Goal: Transaction & Acquisition: Purchase product/service

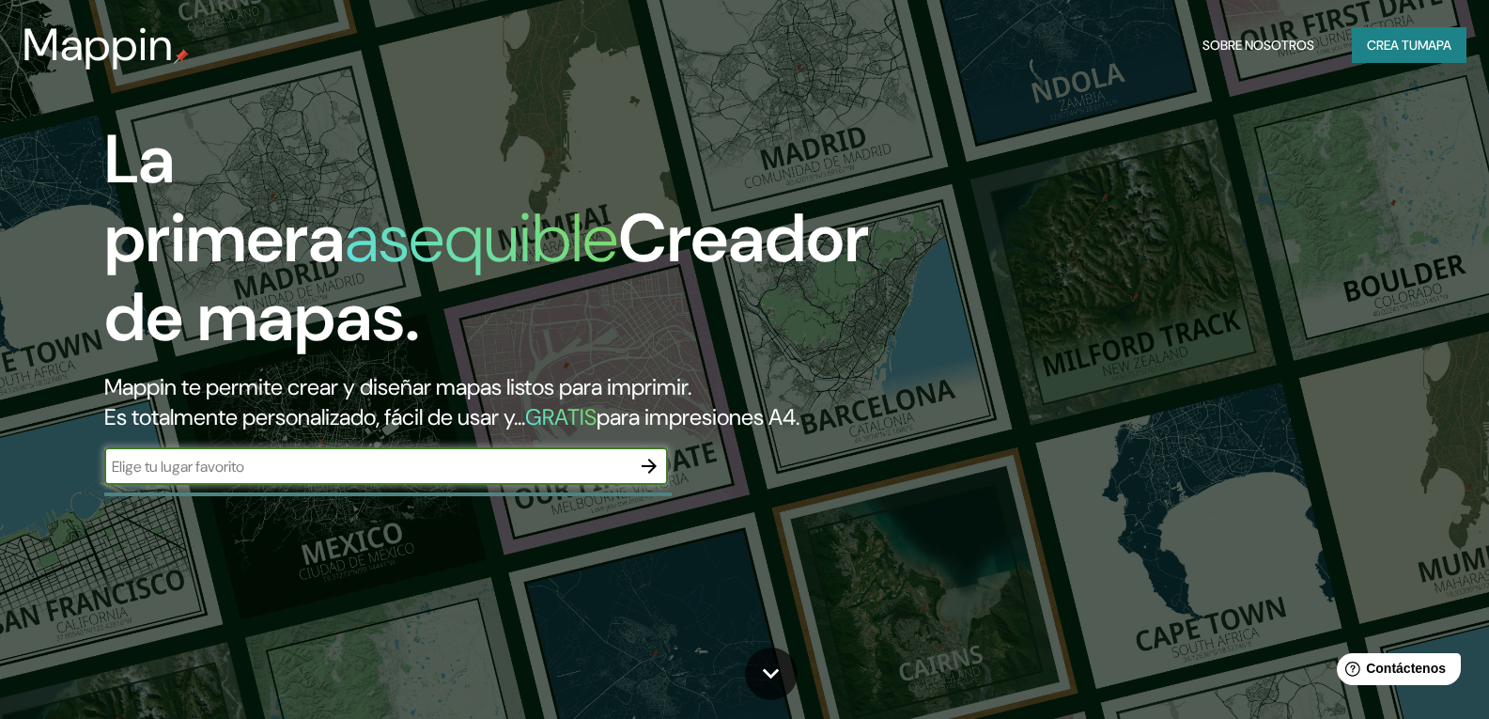
click at [514, 477] on input "text" at bounding box center [367, 467] width 526 height 22
type input "[GEOGRAPHIC_DATA]"
click at [488, 477] on input "[GEOGRAPHIC_DATA]" at bounding box center [367, 467] width 526 height 22
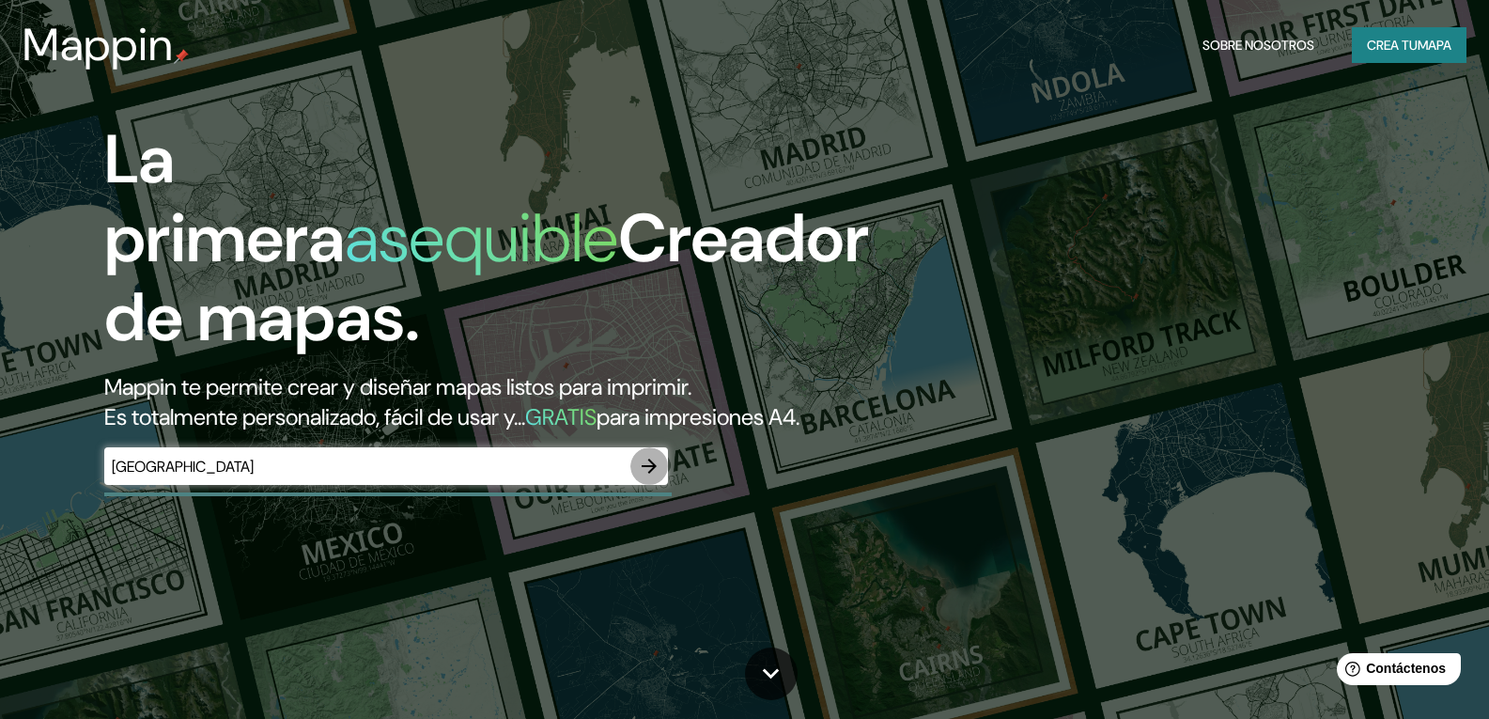
click at [663, 485] on button "button" at bounding box center [650, 466] width 38 height 38
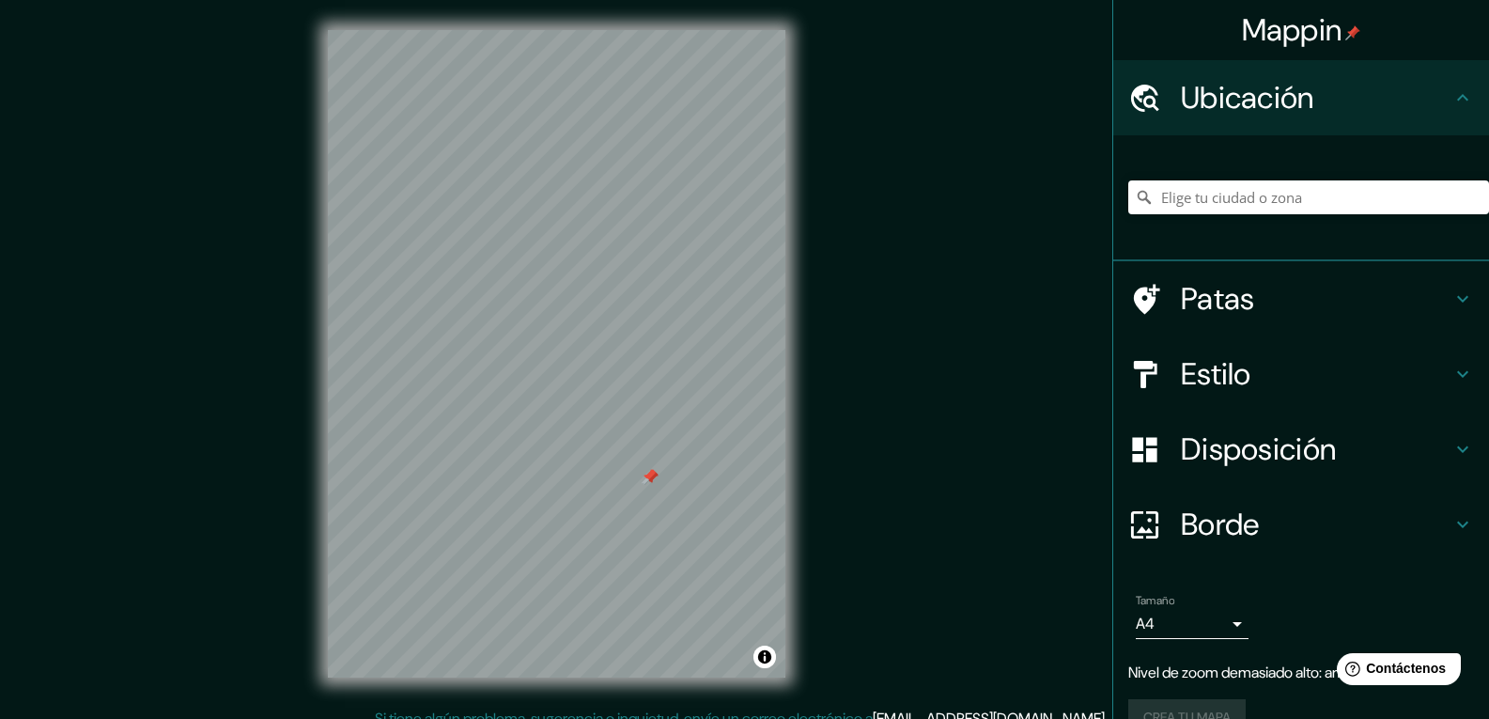
click at [1294, 301] on h4 "Patas" at bounding box center [1316, 299] width 271 height 38
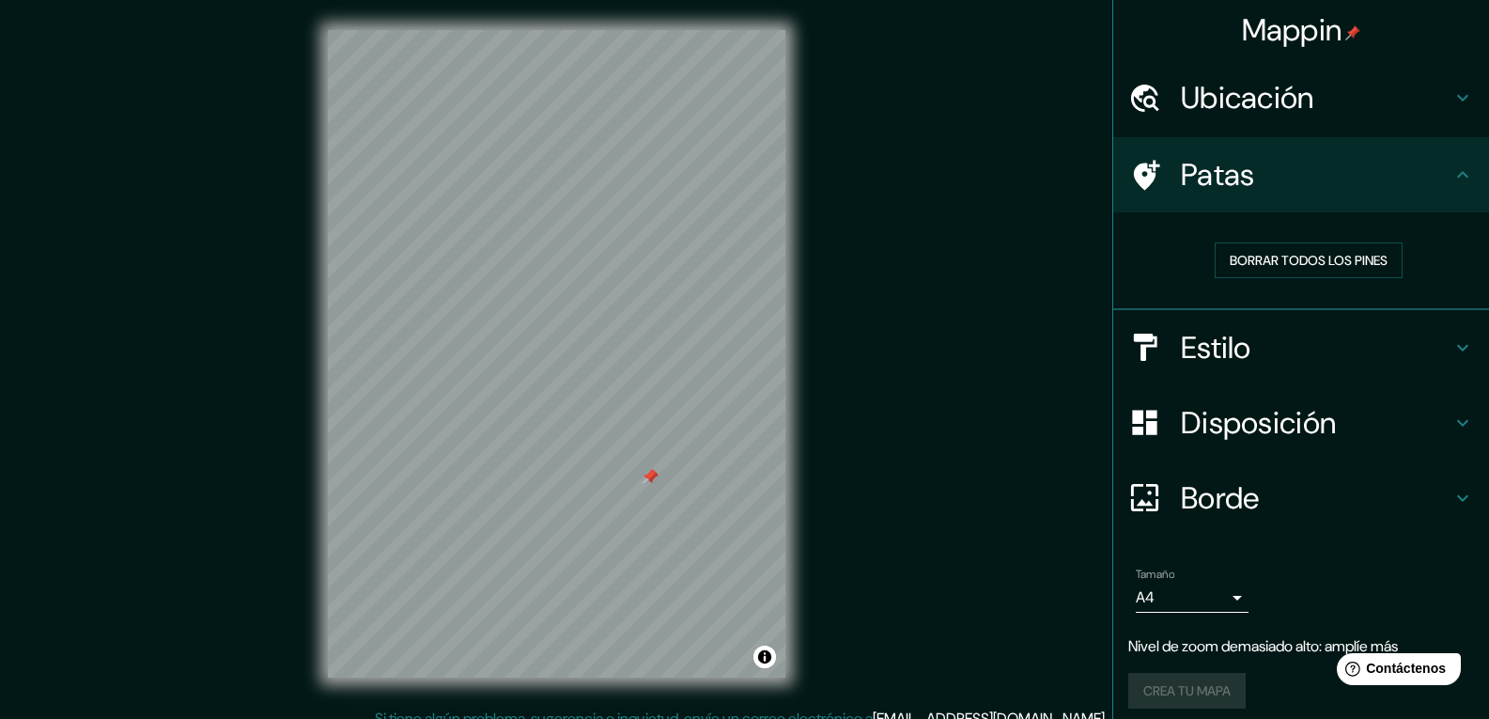
click at [1255, 359] on h4 "Estilo" at bounding box center [1316, 348] width 271 height 38
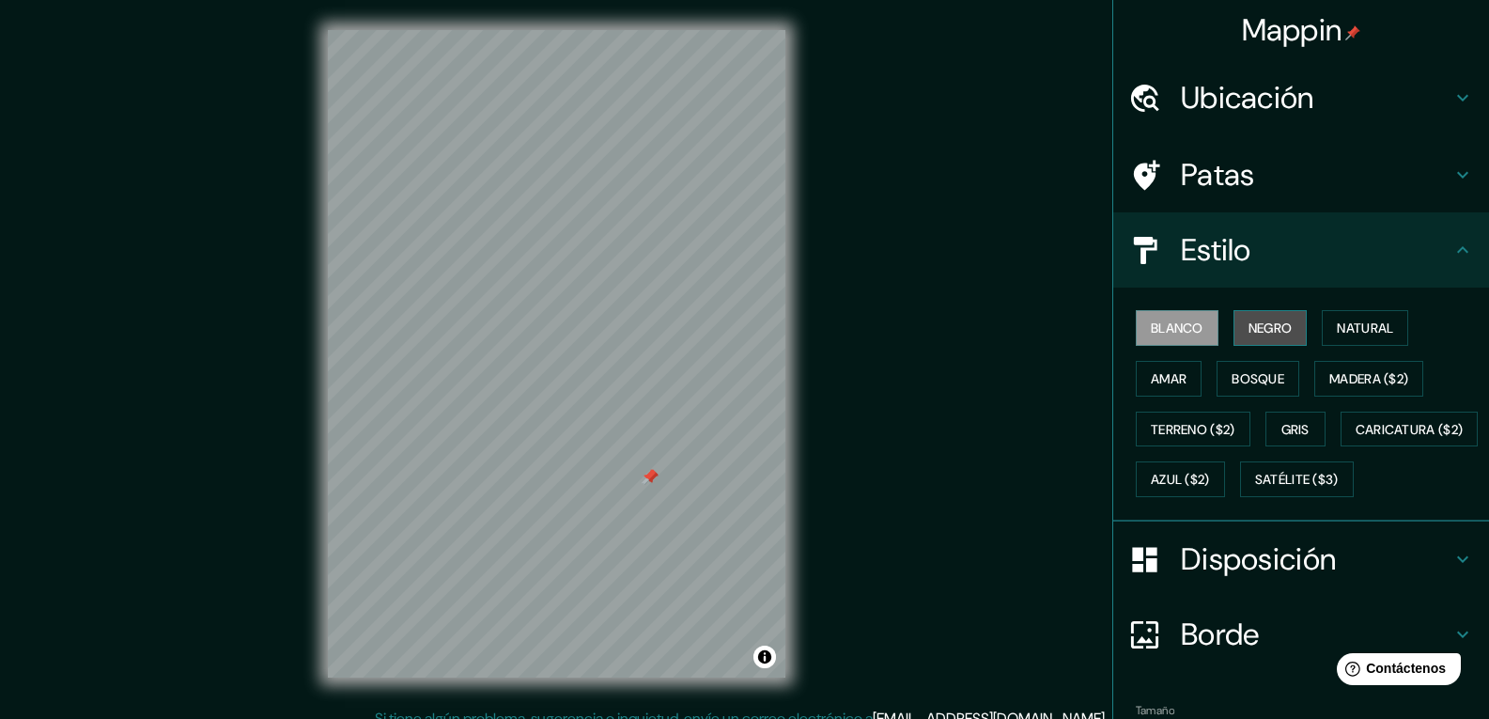
click at [1260, 329] on font "Negro" at bounding box center [1271, 328] width 44 height 17
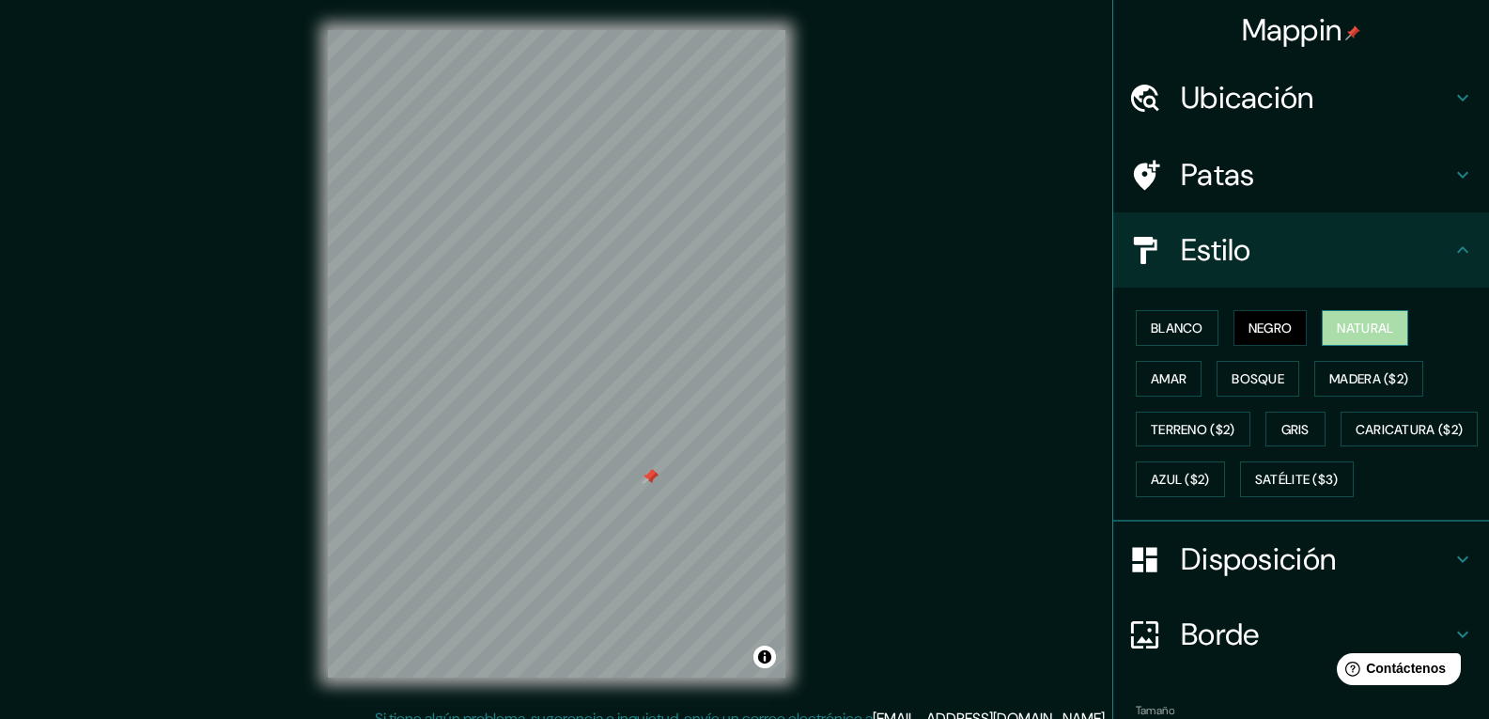
click at [1326, 332] on button "Natural" at bounding box center [1365, 328] width 86 height 36
click at [1136, 318] on button "Blanco" at bounding box center [1177, 328] width 83 height 36
click at [1255, 327] on font "Negro" at bounding box center [1271, 328] width 44 height 17
click at [1152, 380] on font "Amar" at bounding box center [1169, 378] width 36 height 17
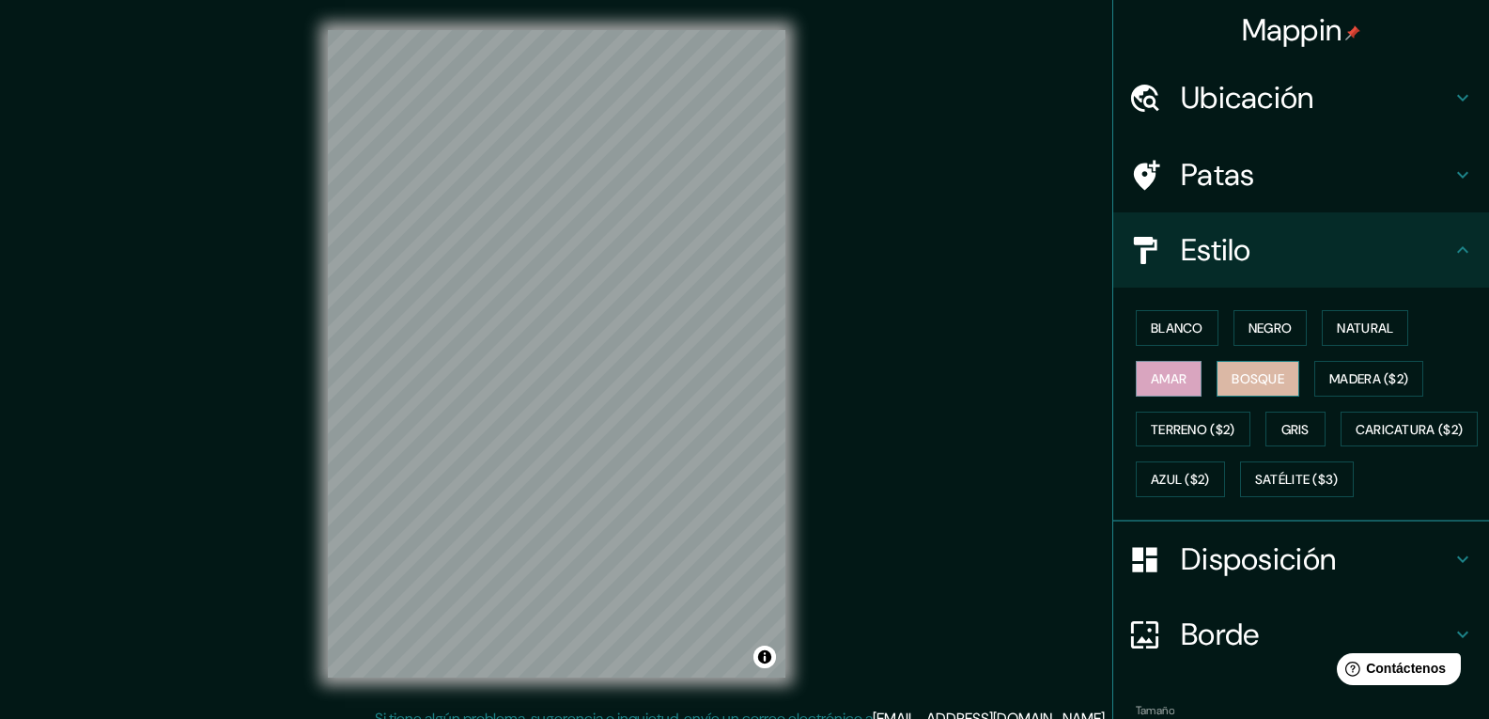
click at [1239, 383] on font "Bosque" at bounding box center [1258, 378] width 53 height 17
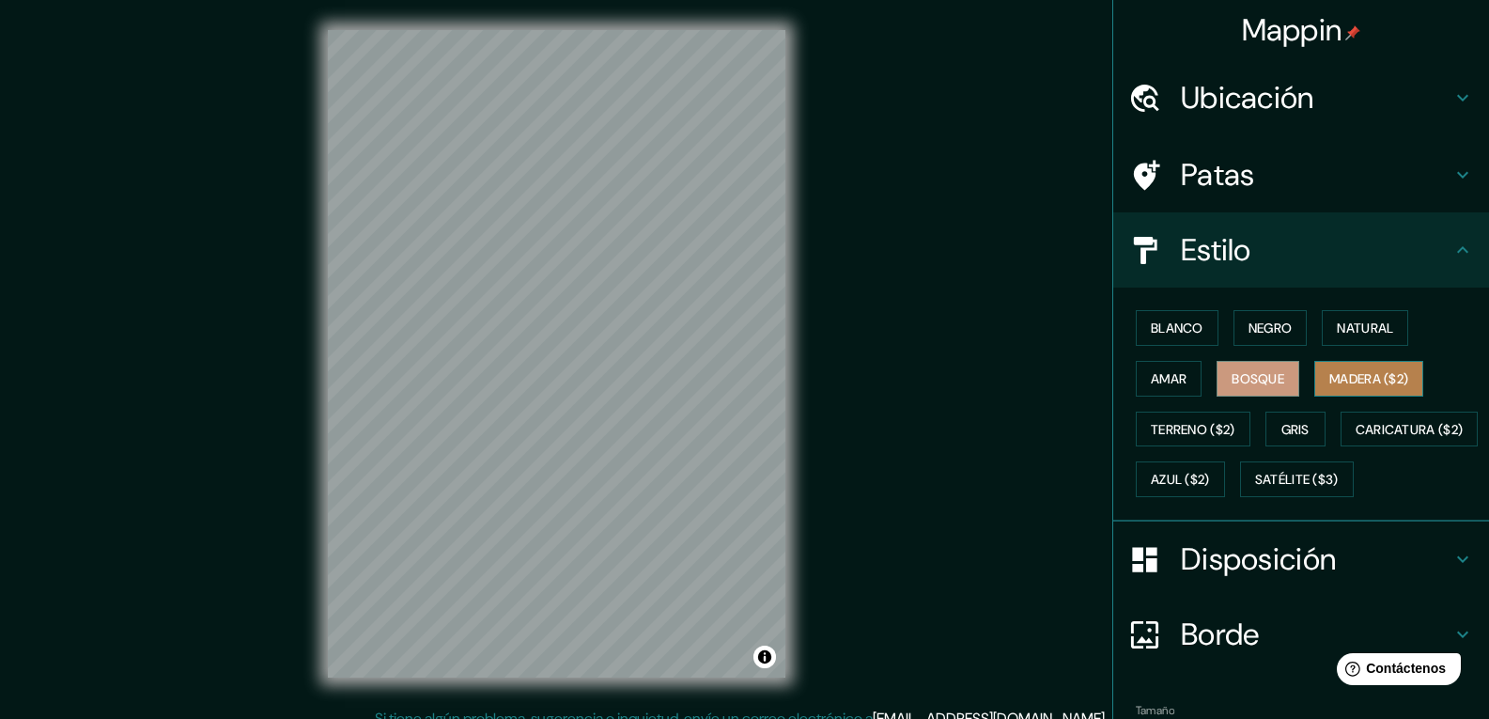
click at [1330, 387] on font "Madera ($2)" at bounding box center [1369, 378] width 79 height 24
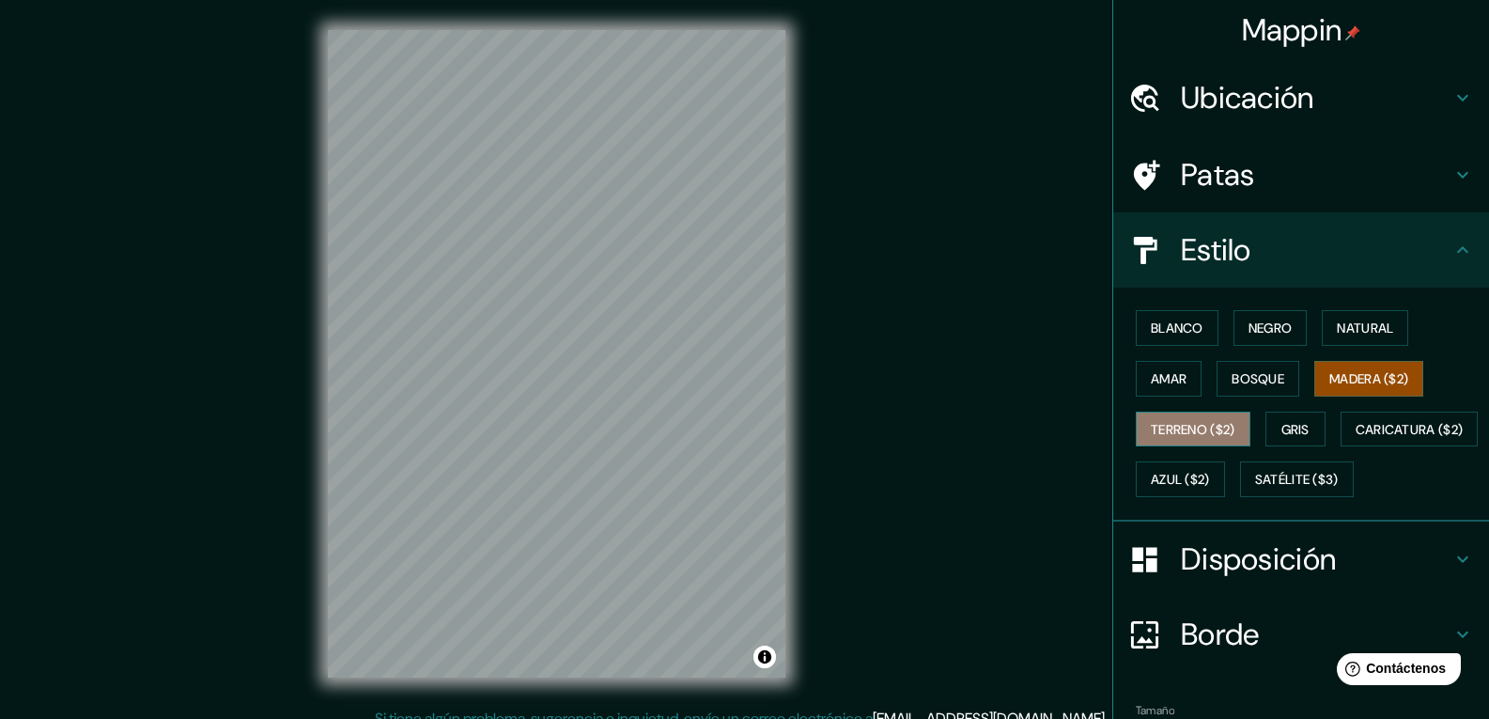
click at [1174, 423] on font "Terreno ($2)" at bounding box center [1193, 429] width 85 height 17
click at [1308, 406] on div "Blanco Negro Natural Amar Bosque Madera ($2) Terreno ($2) Gris Caricatura ($2) …" at bounding box center [1309, 404] width 361 height 202
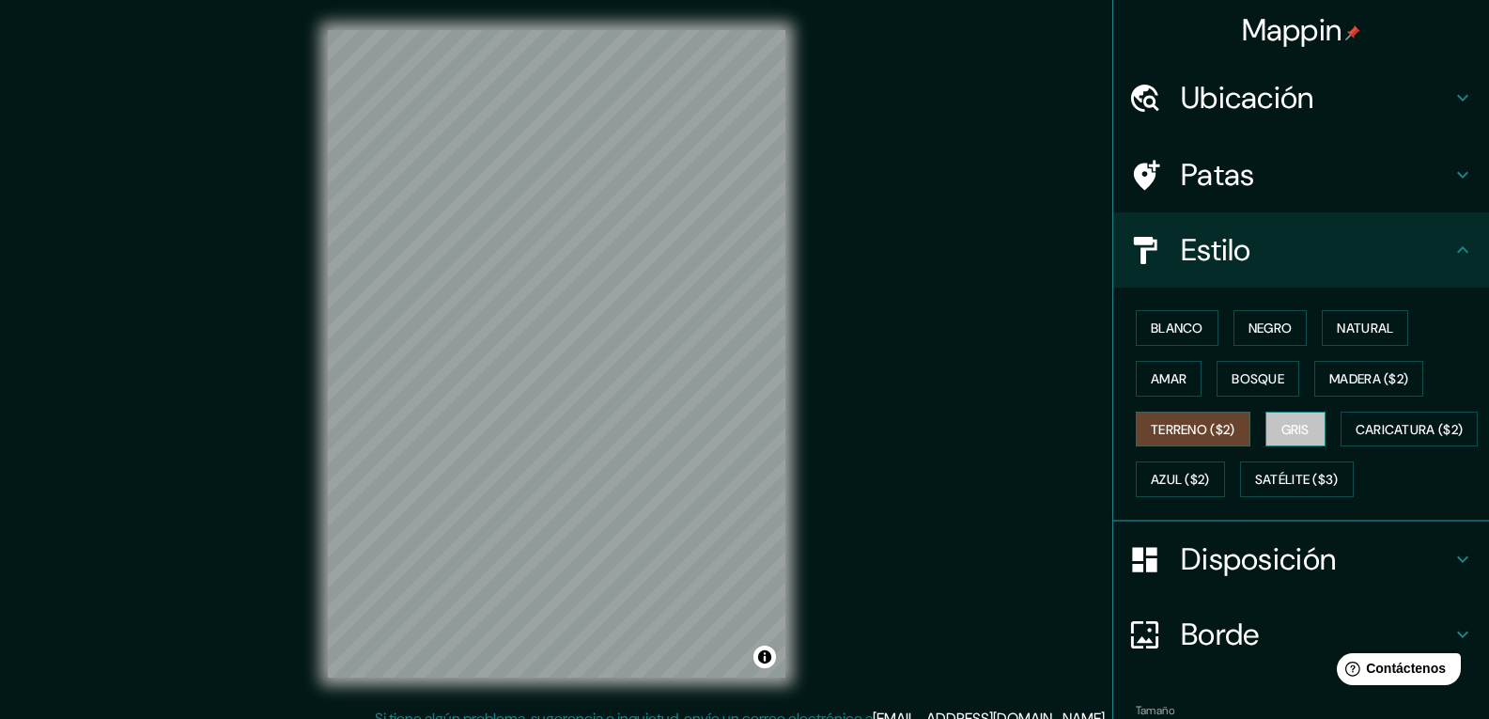
click at [1294, 425] on font "Gris" at bounding box center [1296, 429] width 28 height 17
